Goal: Find specific page/section: Find specific page/section

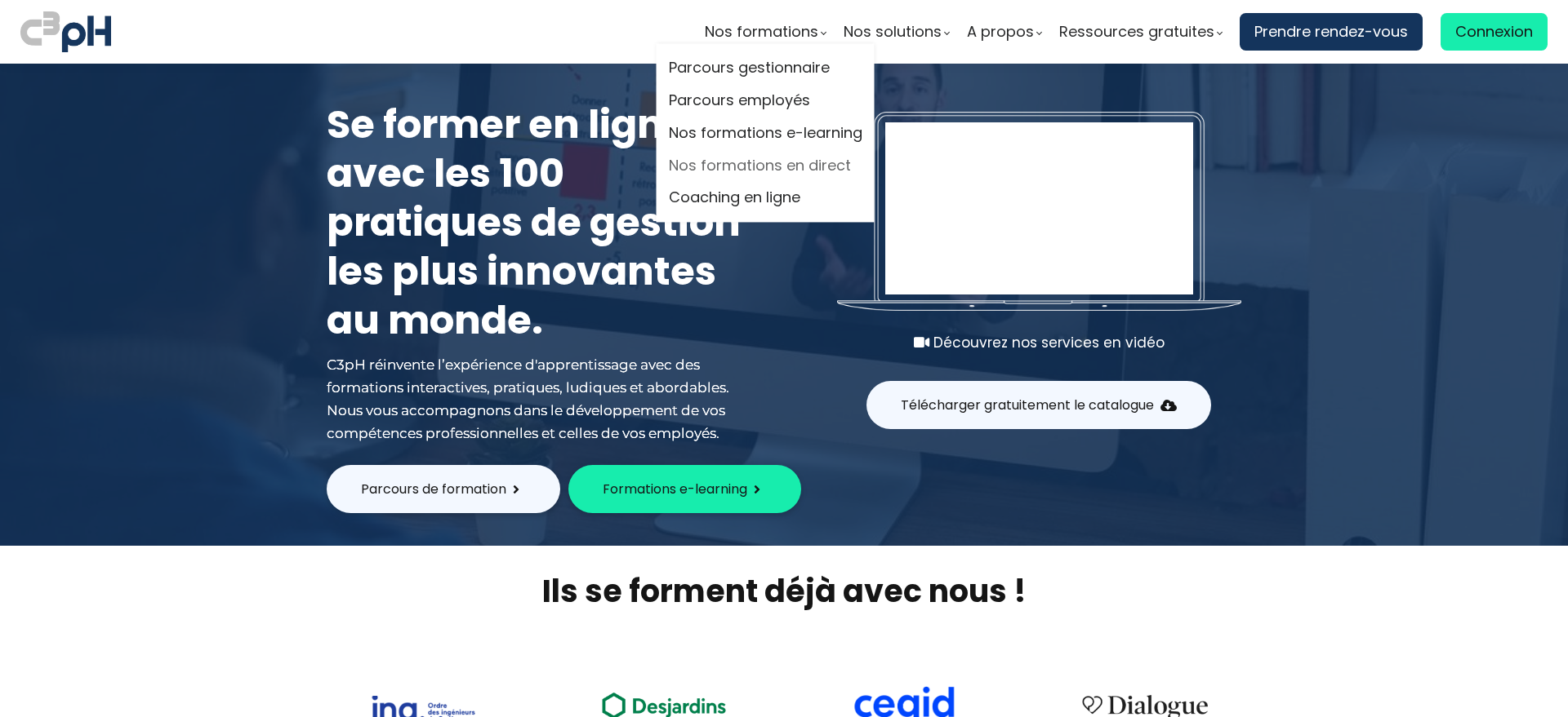
click at [749, 166] on link "Nos formations en direct" at bounding box center [765, 165] width 193 height 25
